Goal: Transaction & Acquisition: Purchase product/service

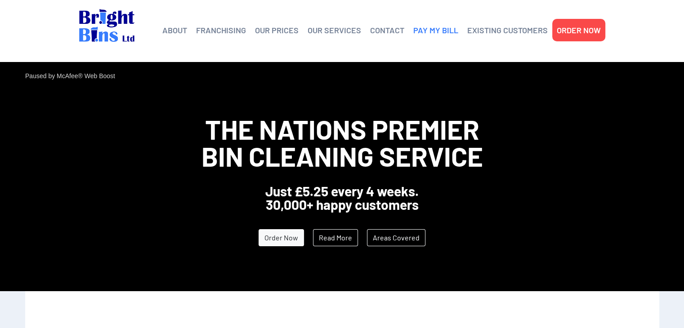
click at [421, 31] on link "PAY MY BILL" at bounding box center [435, 29] width 45 height 13
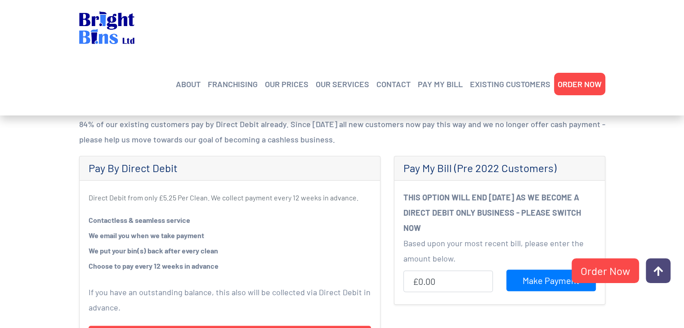
scroll to position [225, 0]
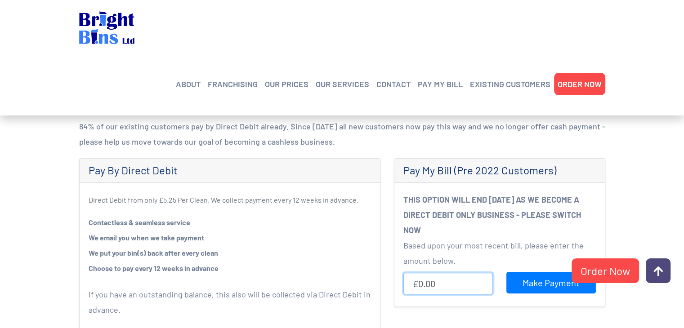
click at [443, 279] on input "£0.00" at bounding box center [449, 284] width 90 height 22
type input "£5.60"
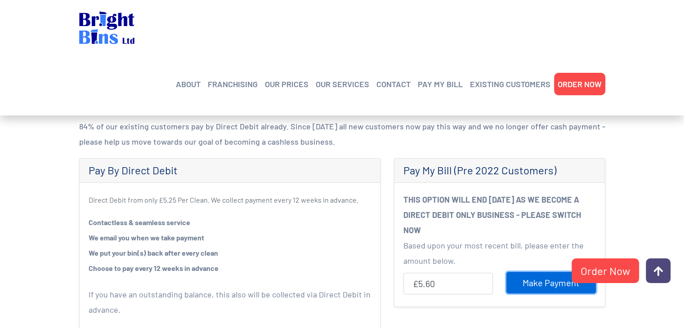
click at [528, 280] on input "Make Payment" at bounding box center [552, 283] width 90 height 22
